Goal: Use online tool/utility: Utilize a website feature to perform a specific function

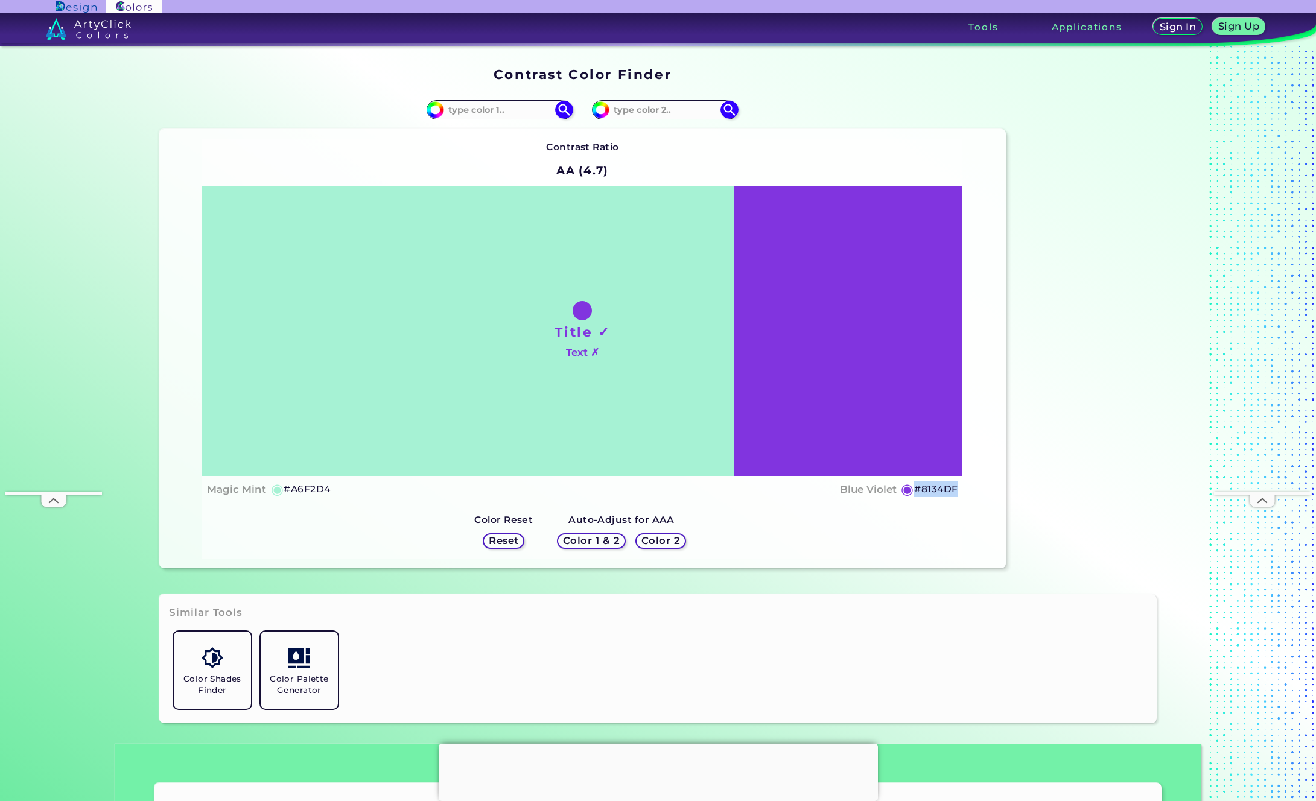
drag, startPoint x: 958, startPoint y: 490, endPoint x: 910, endPoint y: 487, distance: 48.4
click at [910, 487] on div "Title ✓ Text ✗ Magic Mint ◉ #A6F2D4 Blue Violet ◉ #8134DF" at bounding box center [582, 344] width 760 height 317
copy div "◉ #8134DF"
click at [488, 110] on input at bounding box center [500, 109] width 112 height 16
paste input "bbdbc9"
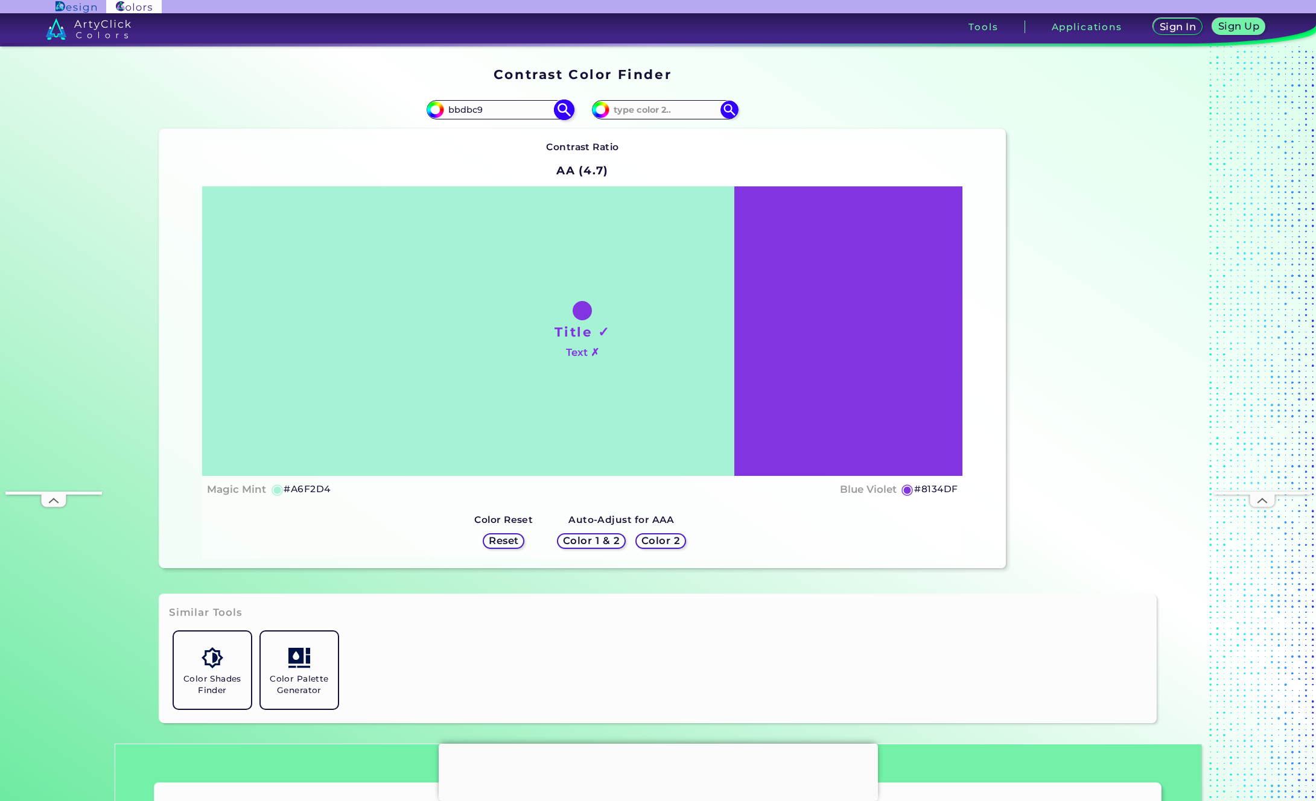
type input "bbdbc9"
type input "#bbdbc9"
type input "#BBDBC9"
type input "bbdbc9"
click at [559, 111] on img at bounding box center [564, 110] width 21 height 21
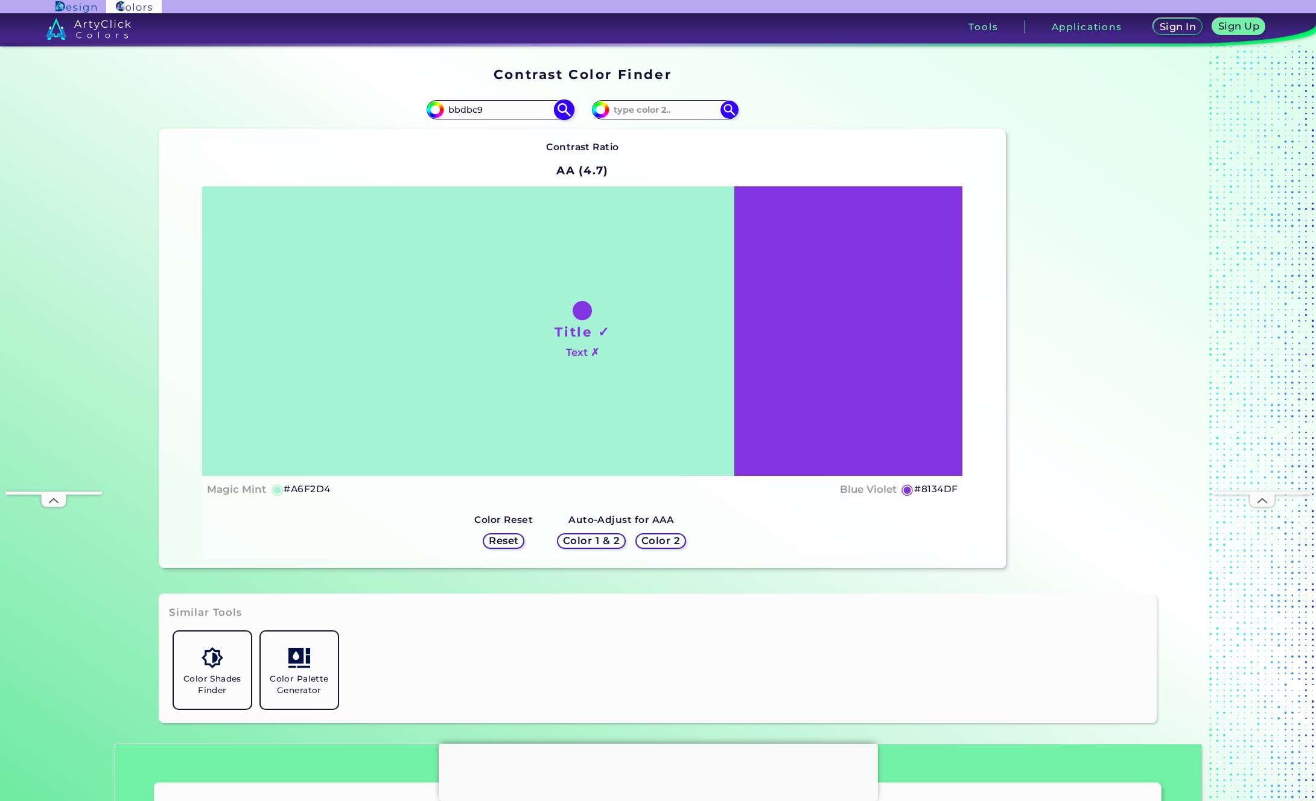
type input "#bbdbc9"
type input "#BBDBC9"
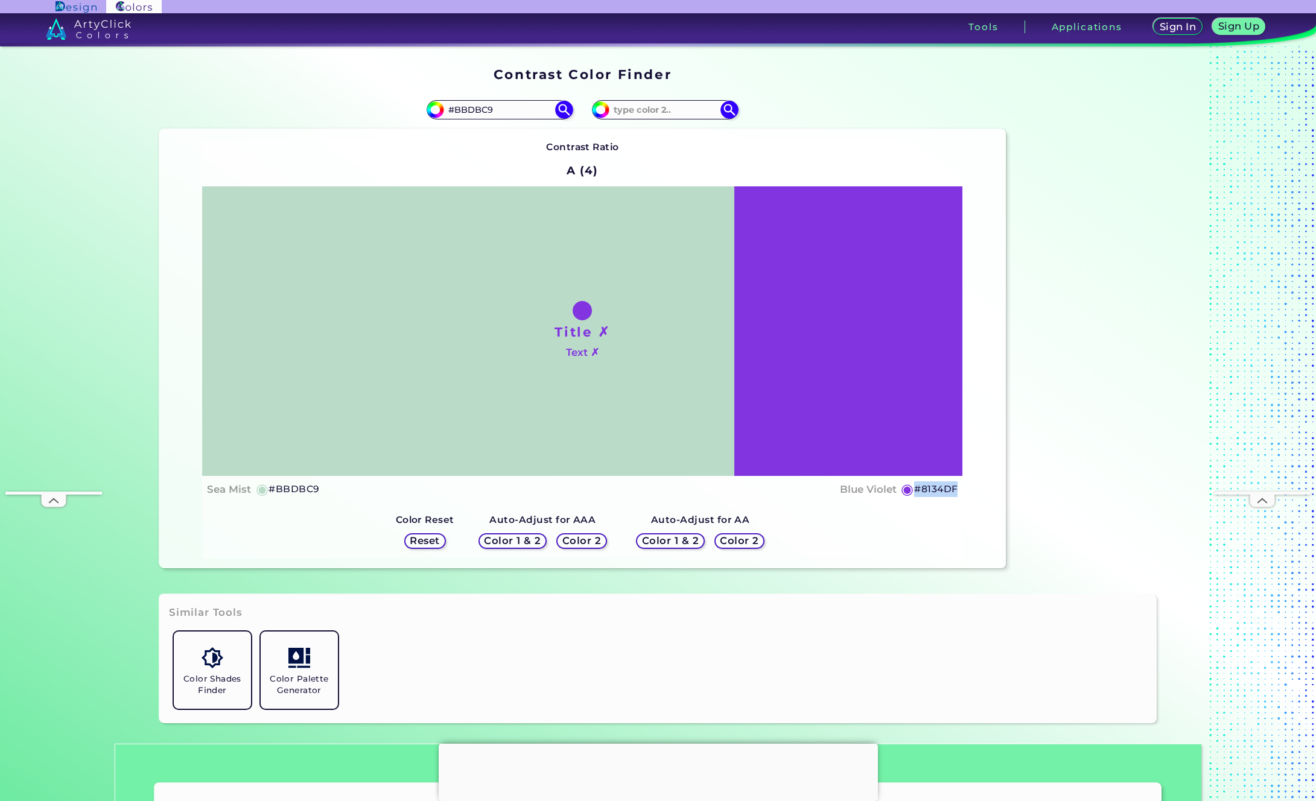
drag, startPoint x: 952, startPoint y: 489, endPoint x: 908, endPoint y: 490, distance: 44.7
click at [908, 490] on div "Blue Violet ◉ #8134DF" at bounding box center [899, 489] width 118 height 17
copy div "◉ #8134DF"
